Goal: Information Seeking & Learning: Learn about a topic

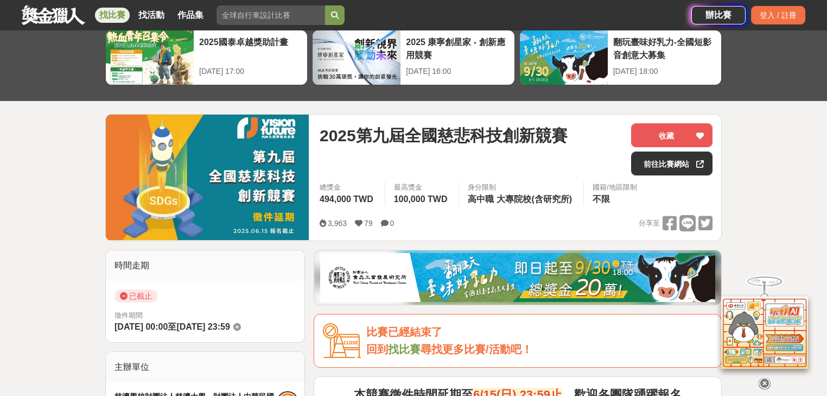
scroll to position [130, 0]
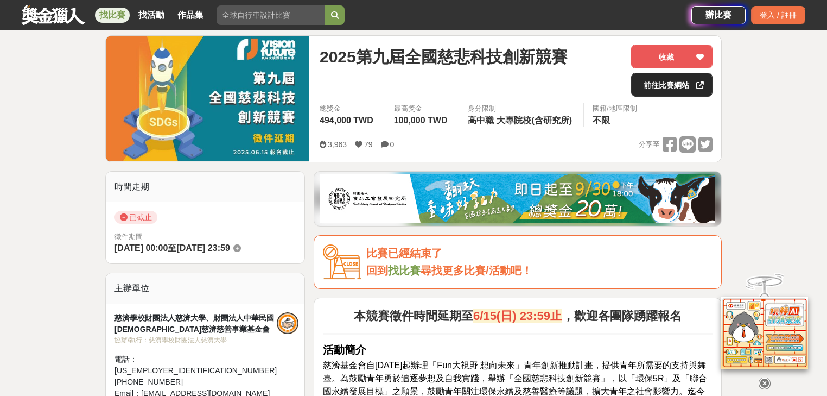
click at [673, 88] on link "前往比賽網站" at bounding box center [671, 85] width 81 height 24
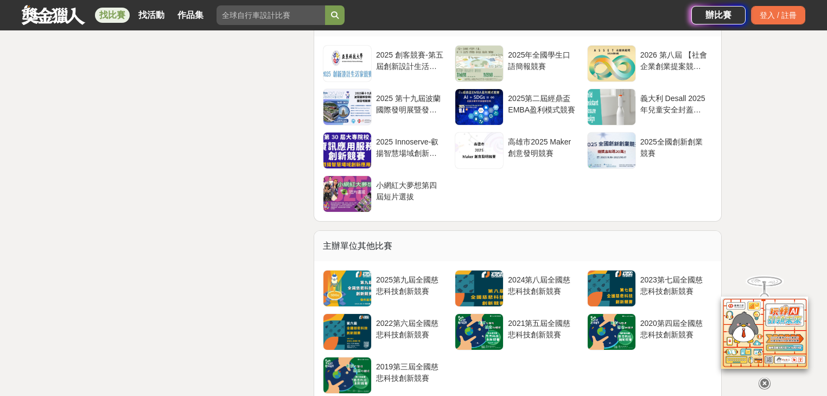
scroll to position [2920, 0]
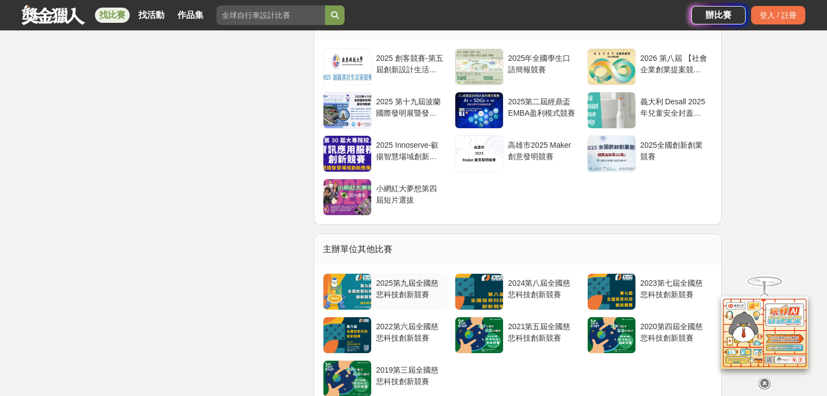
click at [414, 292] on div "2025第九屆全國慈悲科技創新競賽" at bounding box center [410, 287] width 68 height 21
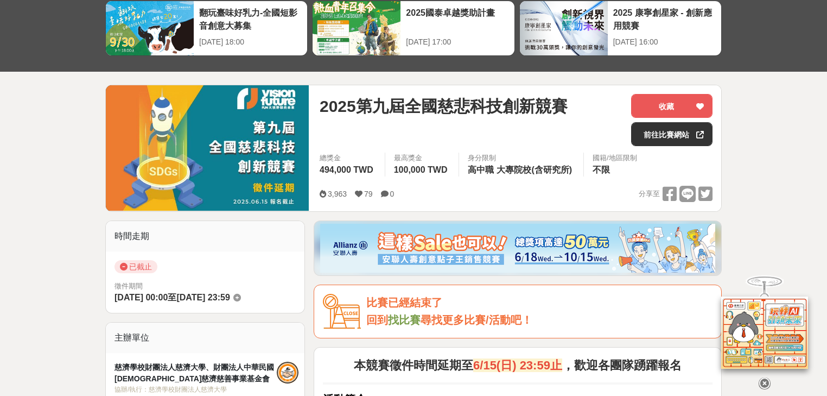
scroll to position [0, 0]
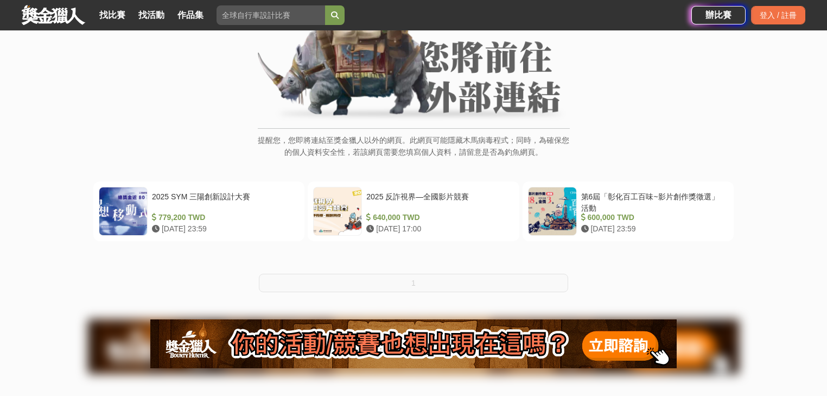
scroll to position [130, 0]
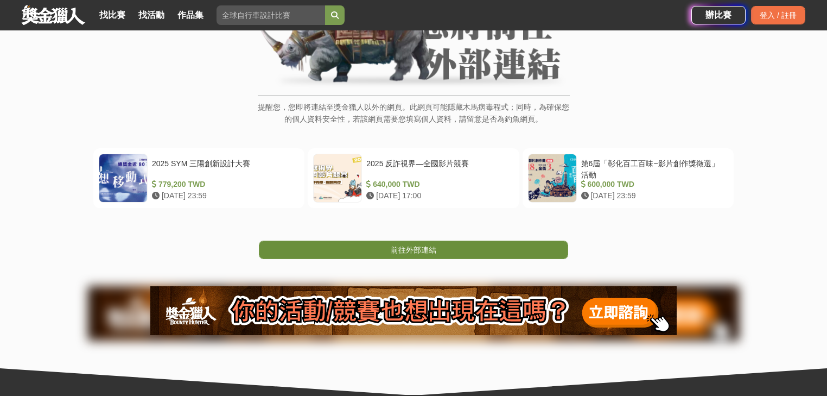
click at [428, 256] on link "前往外部連結" at bounding box center [413, 249] width 309 height 18
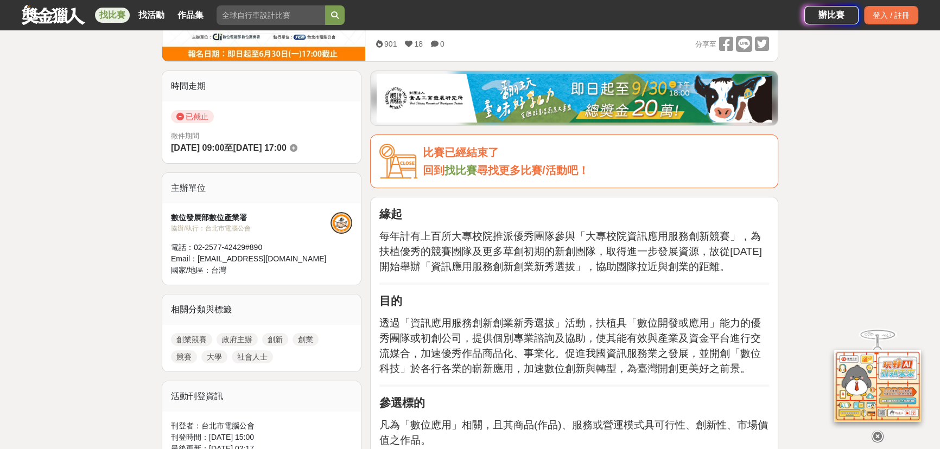
scroll to position [94, 0]
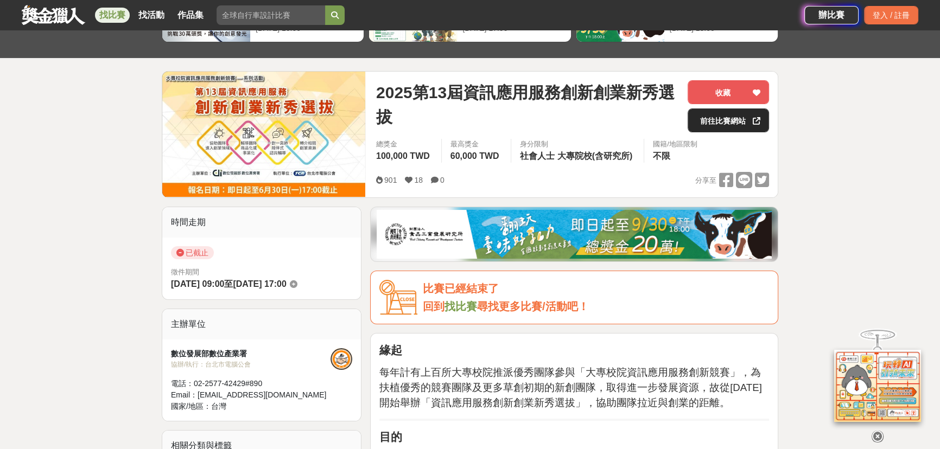
click at [733, 119] on link "前往比賽網站" at bounding box center [728, 121] width 81 height 24
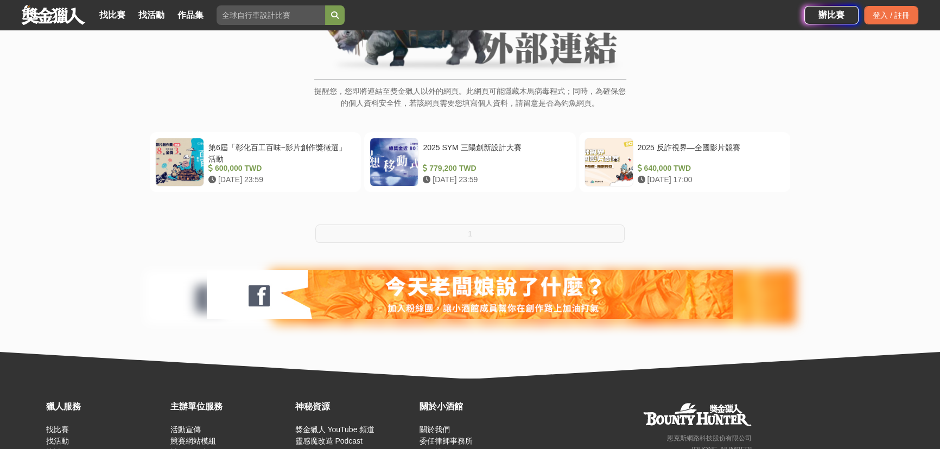
scroll to position [148, 0]
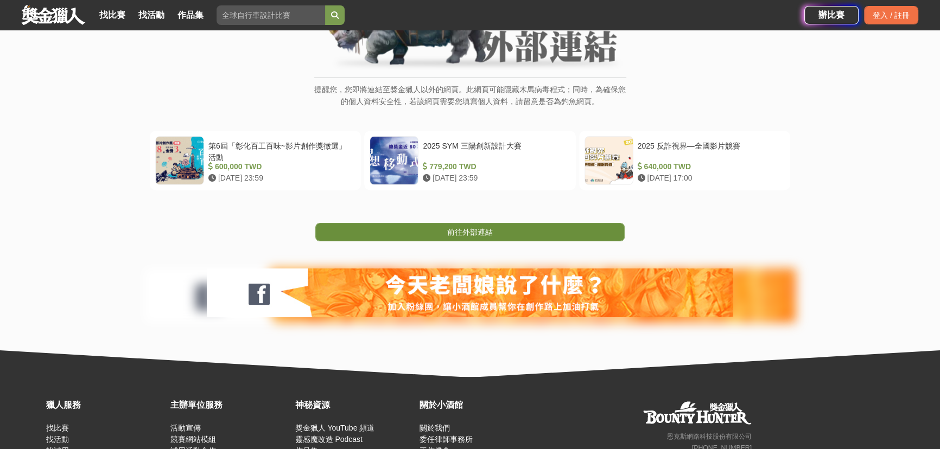
click at [449, 228] on span "前往外部連結" at bounding box center [470, 232] width 46 height 9
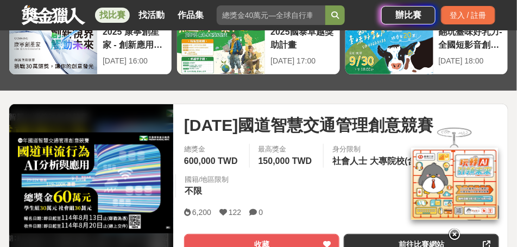
scroll to position [89, 0]
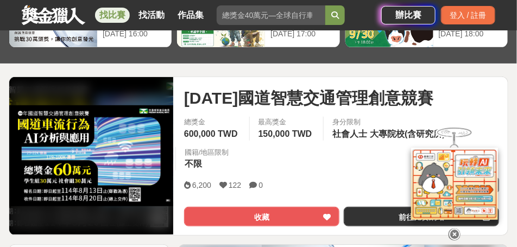
click at [225, 194] on div "6,200 122 0 分享至 收藏 前往比賽網站" at bounding box center [341, 201] width 315 height 49
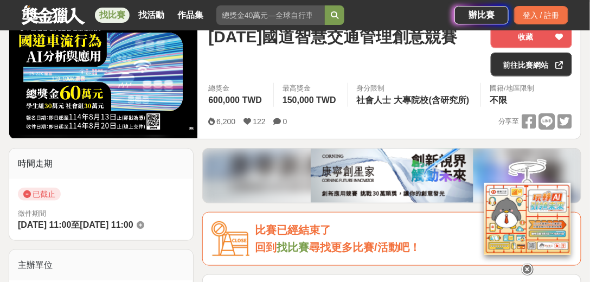
scroll to position [120, 0]
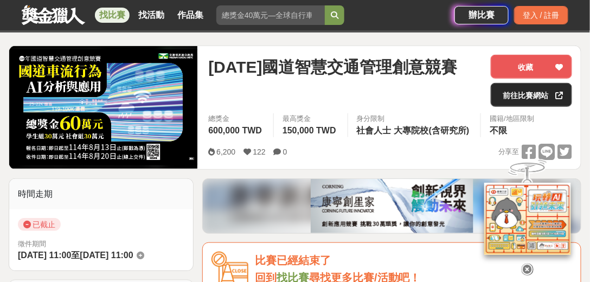
click at [527, 96] on link "前往比賽網站" at bounding box center [531, 95] width 81 height 24
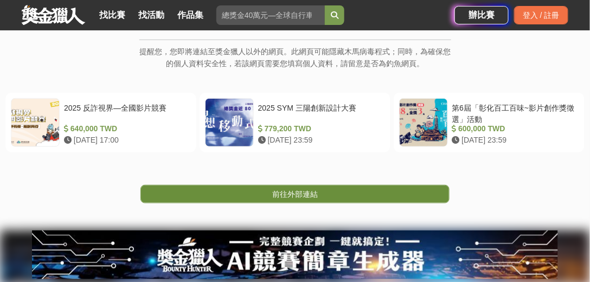
click at [315, 193] on span "前往外部連結" at bounding box center [295, 194] width 46 height 9
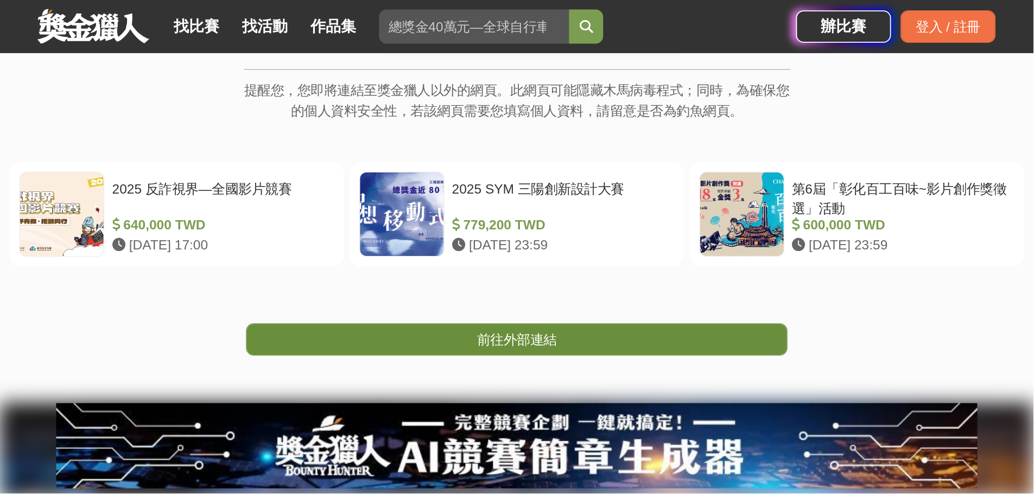
scroll to position [182, 0]
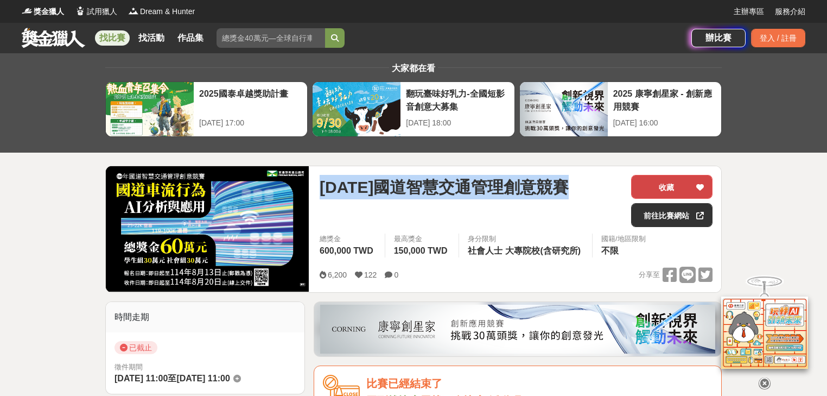
drag, startPoint x: 321, startPoint y: 185, endPoint x: 632, endPoint y: 191, distance: 311.0
click at [632, 191] on div "114年國道智慧交通管理創意競賽 收藏 前往比賽網站" at bounding box center [516, 204] width 393 height 59
copy span "[DATE]國道智慧交通管理創意競賽"
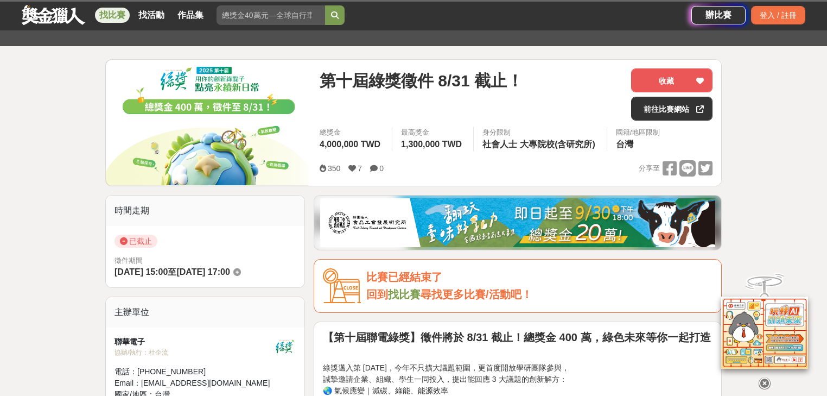
scroll to position [87, 0]
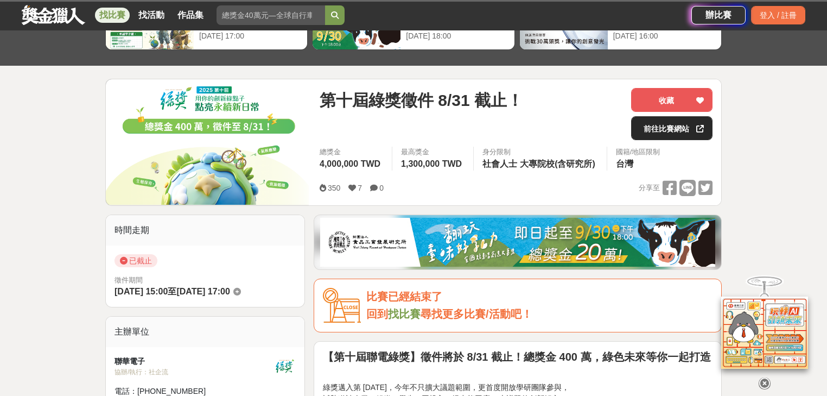
click at [638, 133] on link "前往比賽網站" at bounding box center [671, 128] width 81 height 24
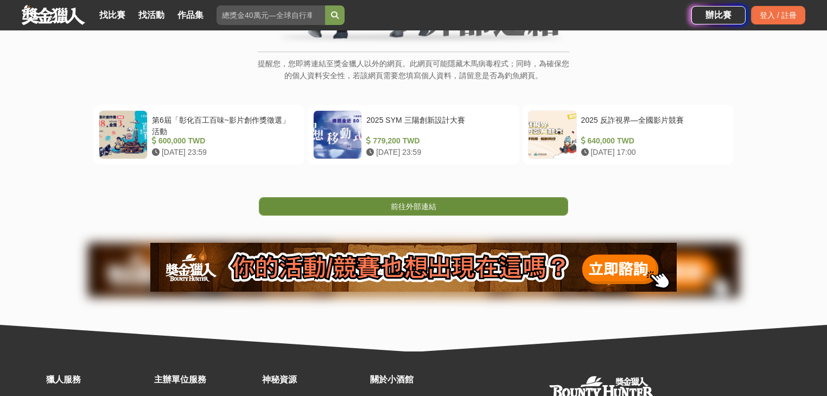
click at [434, 204] on span "前往外部連結" at bounding box center [414, 206] width 46 height 9
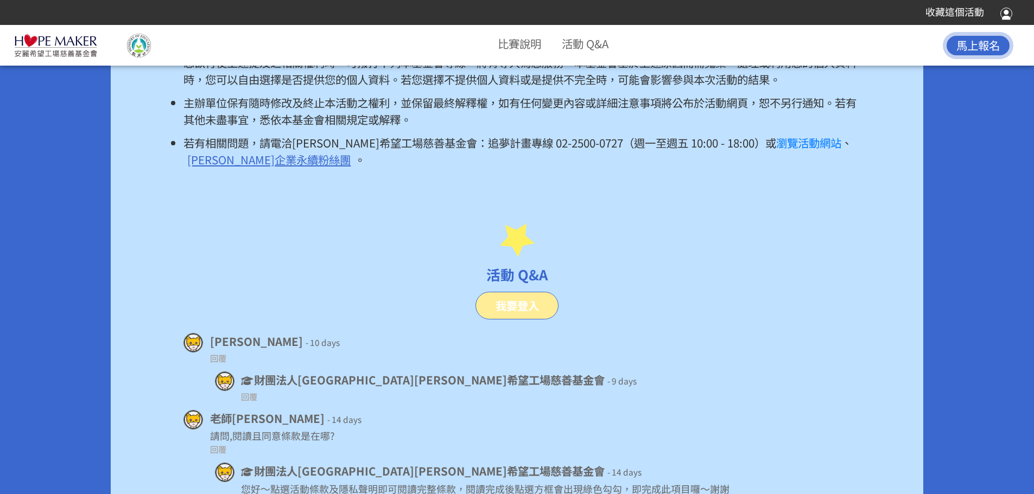
scroll to position [6727, 0]
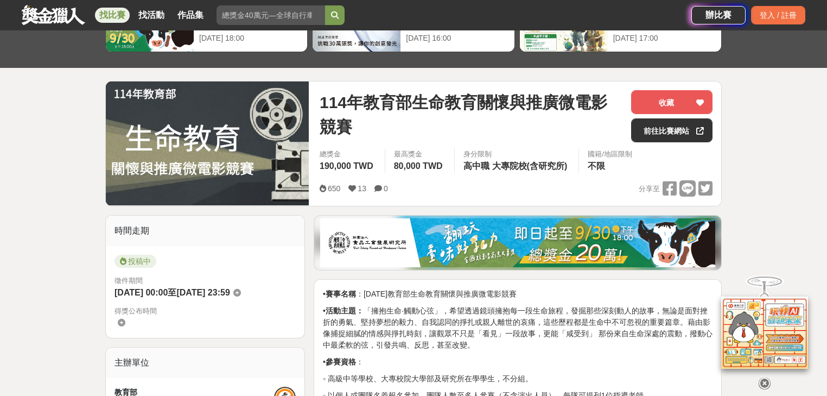
scroll to position [87, 0]
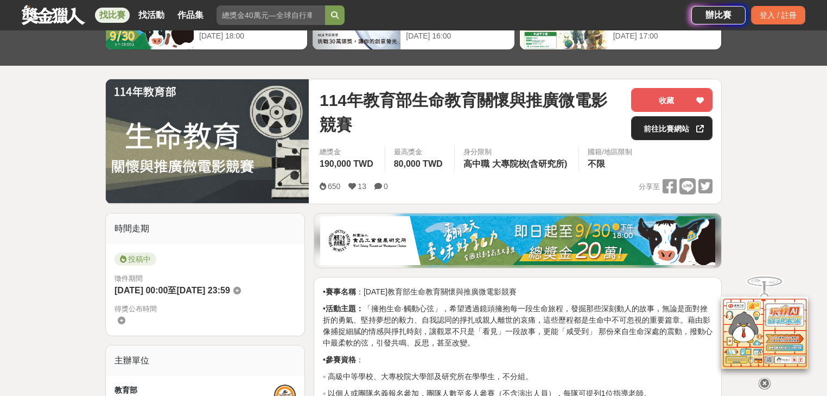
click at [657, 124] on link "前往比賽網站" at bounding box center [671, 128] width 81 height 24
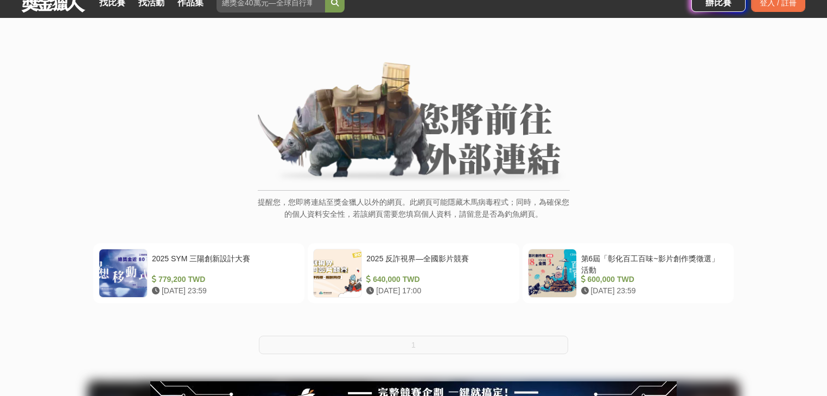
scroll to position [130, 0]
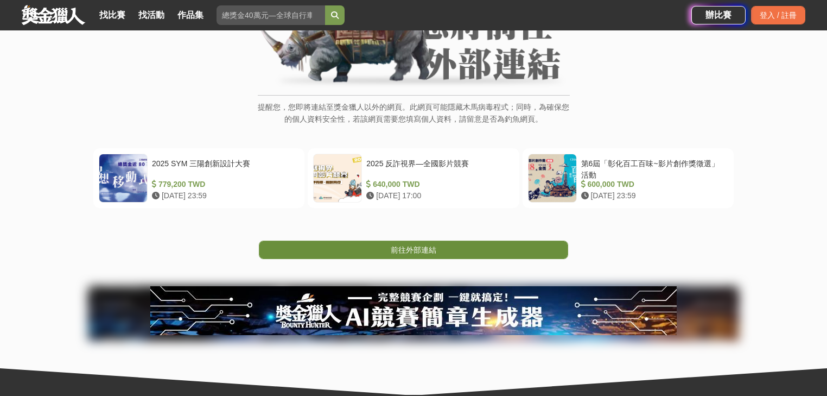
click at [451, 253] on link "前往外部連結" at bounding box center [413, 249] width 309 height 18
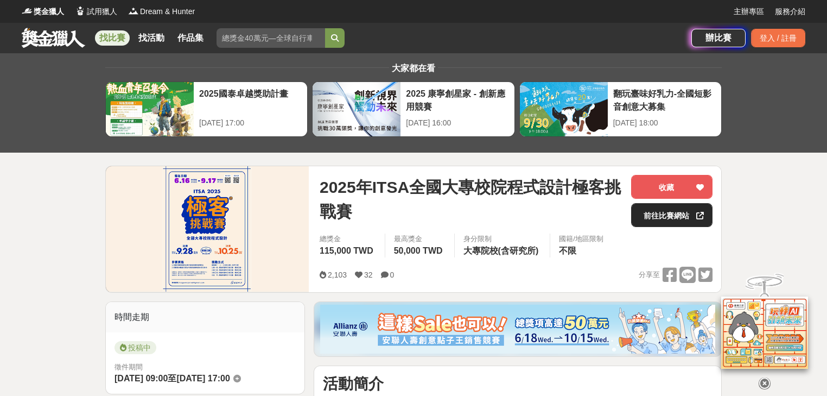
click at [691, 219] on link "前往比賽網站" at bounding box center [671, 215] width 81 height 24
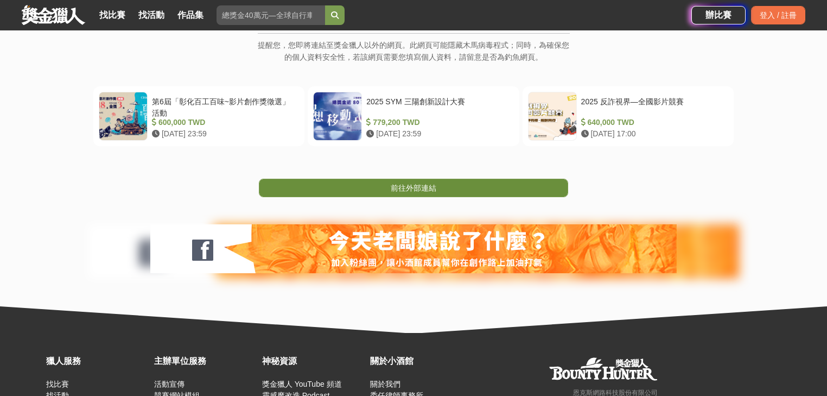
scroll to position [174, 0]
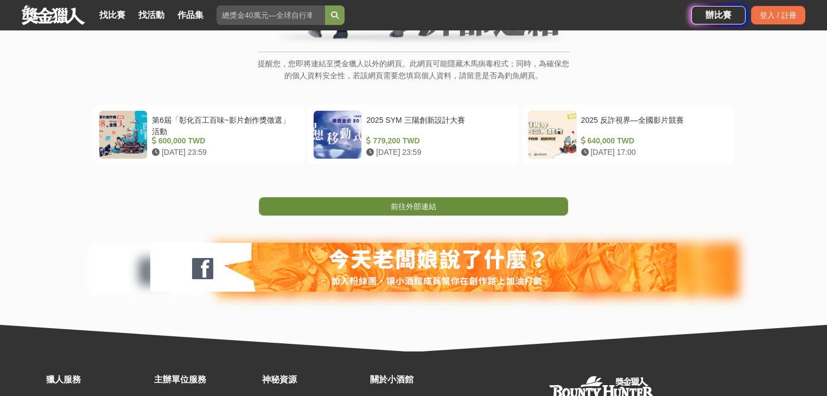
click at [427, 202] on span "前往外部連結" at bounding box center [414, 206] width 46 height 9
